Goal: Find specific page/section: Find specific page/section

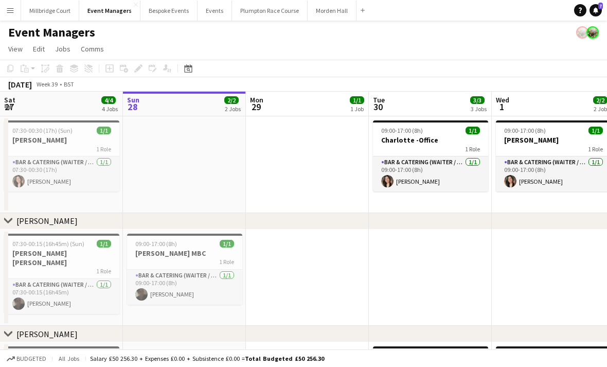
click at [19, 8] on button "Menu" at bounding box center [10, 10] width 21 height 21
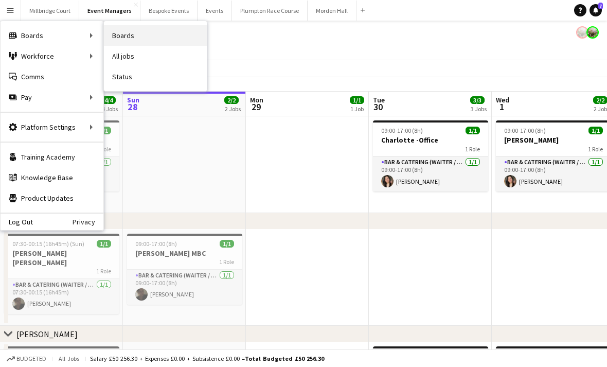
click at [148, 36] on link "Boards" at bounding box center [155, 35] width 103 height 21
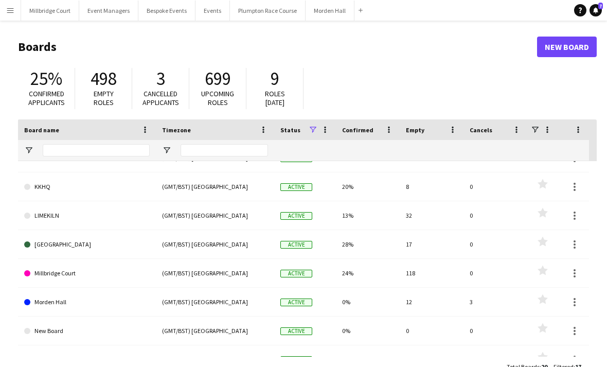
scroll to position [220, 0]
click at [50, 216] on link "LIMEKILN" at bounding box center [87, 214] width 126 height 29
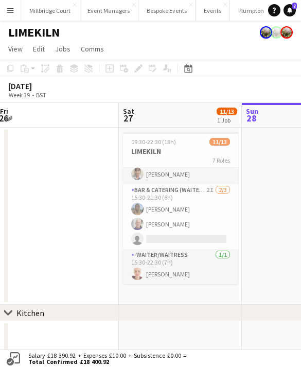
scroll to position [218, 0]
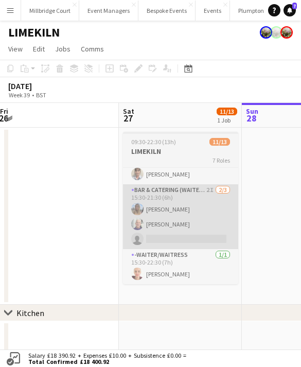
click at [160, 210] on app-card-role "Bar & Catering (Waiter / waitress) 2I [DATE] 15:30-21:30 (6h) [PERSON_NAME] [PE…" at bounding box center [180, 216] width 115 height 65
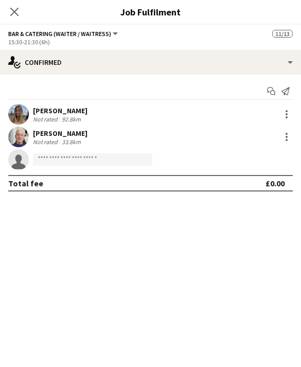
click at [15, 107] on app-user-avatar at bounding box center [18, 114] width 21 height 21
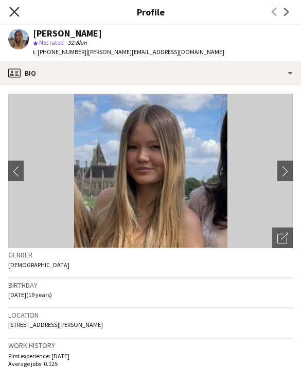
click at [16, 12] on icon "Close pop-in" at bounding box center [14, 12] width 10 height 10
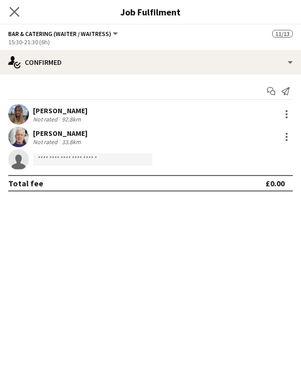
click at [20, 14] on app-icon "Close pop-in" at bounding box center [14, 12] width 15 height 15
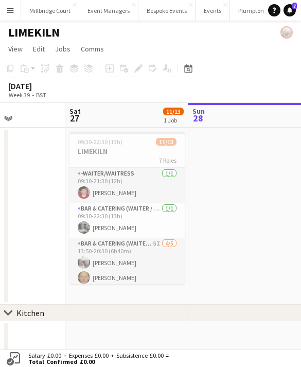
scroll to position [0, 297]
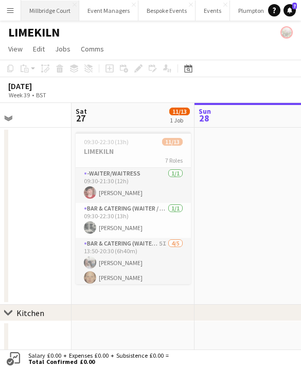
click at [52, 9] on button "[GEOGRAPHIC_DATA]" at bounding box center [50, 11] width 58 height 20
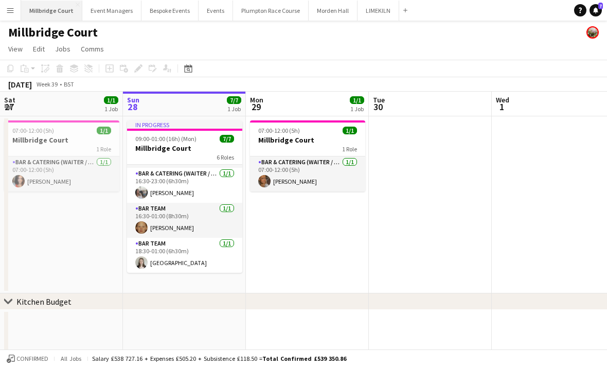
scroll to position [1, 0]
